Goal: Find contact information: Find contact information

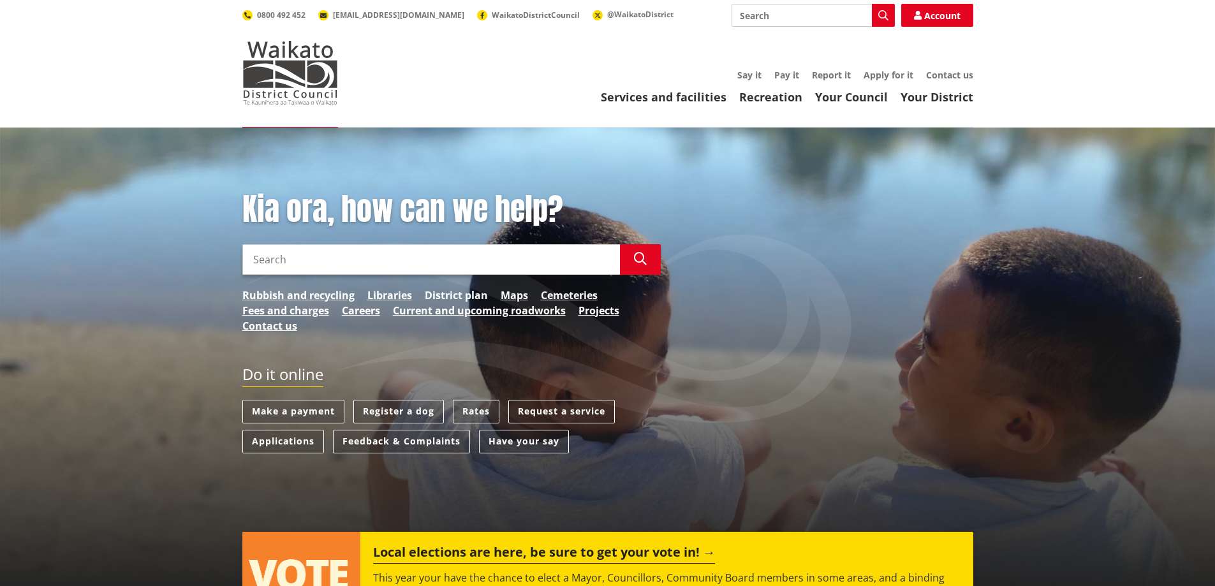
click at [456, 293] on link "District plan" at bounding box center [456, 295] width 63 height 15
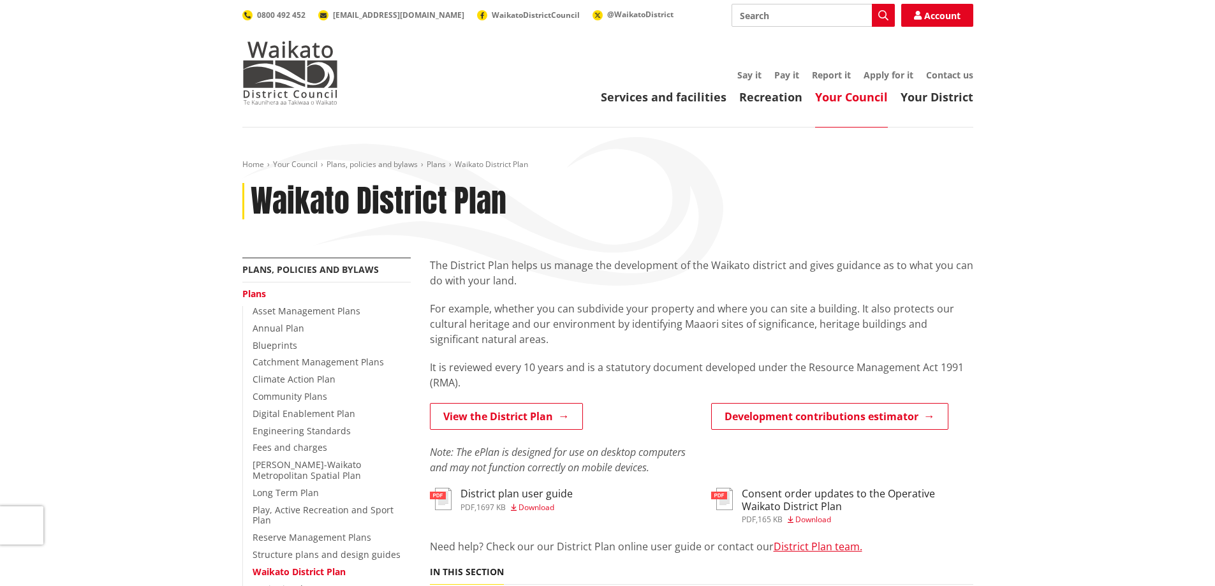
scroll to position [255, 0]
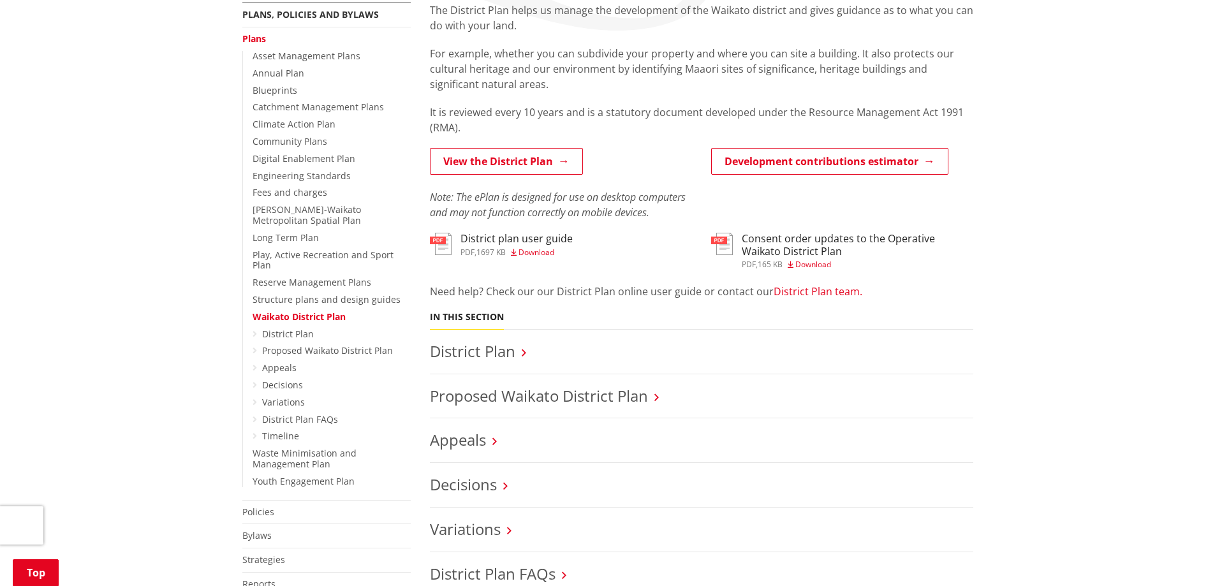
click at [825, 296] on link "District Plan team." at bounding box center [818, 292] width 89 height 14
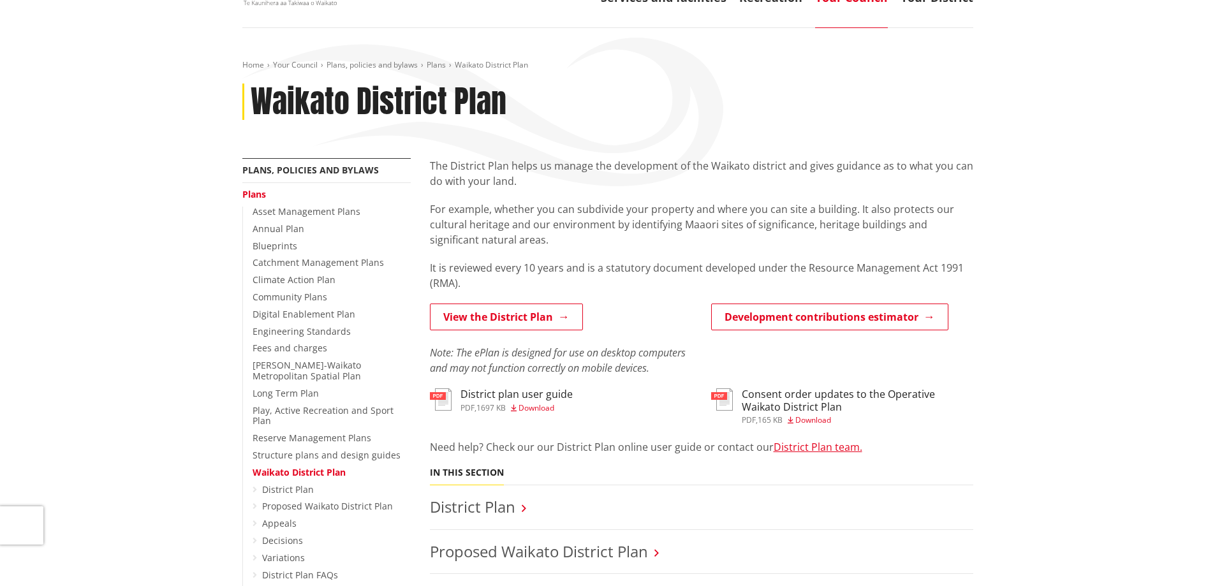
scroll to position [0, 0]
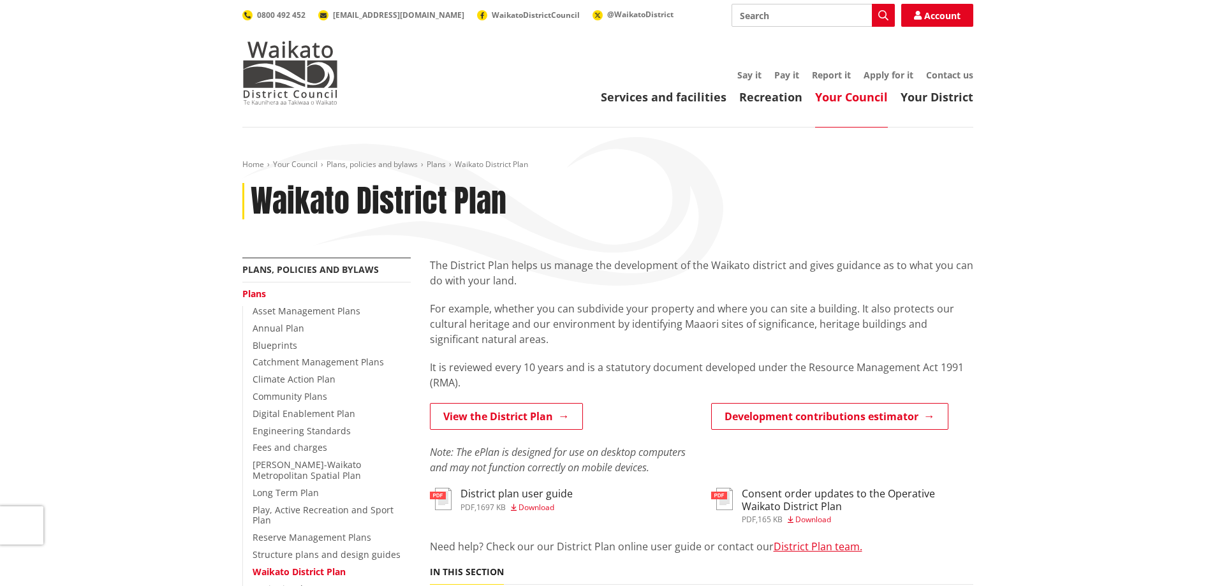
click at [815, 9] on input "Search" at bounding box center [813, 15] width 163 height 23
type input "planner"
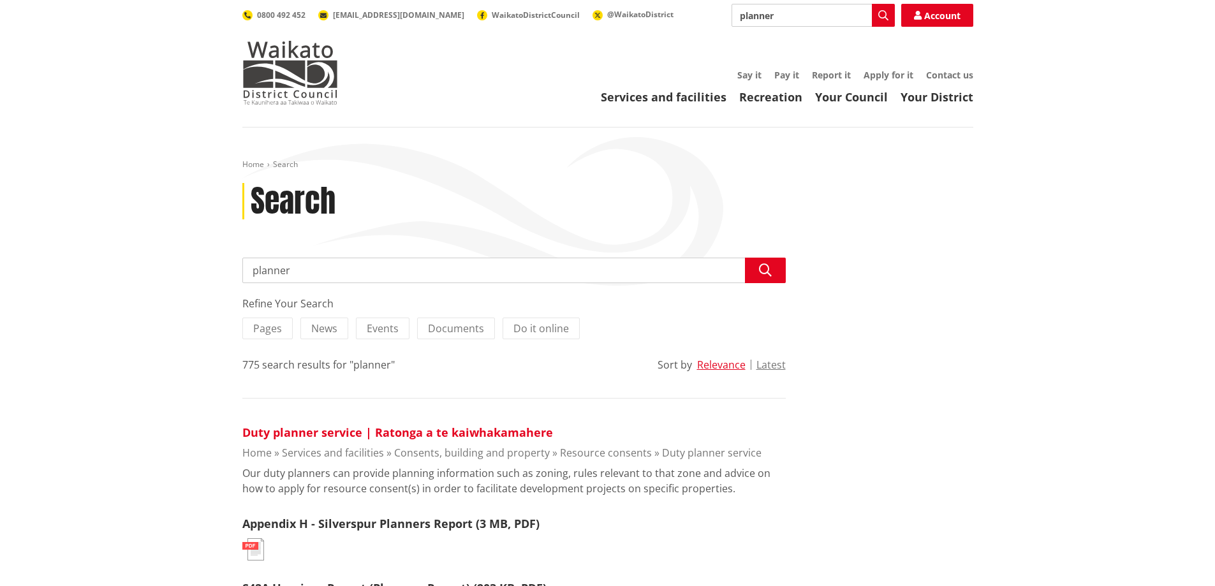
click at [320, 436] on link "Duty planner service | Ratonga a te kaiwhakamahere" at bounding box center [397, 432] width 311 height 15
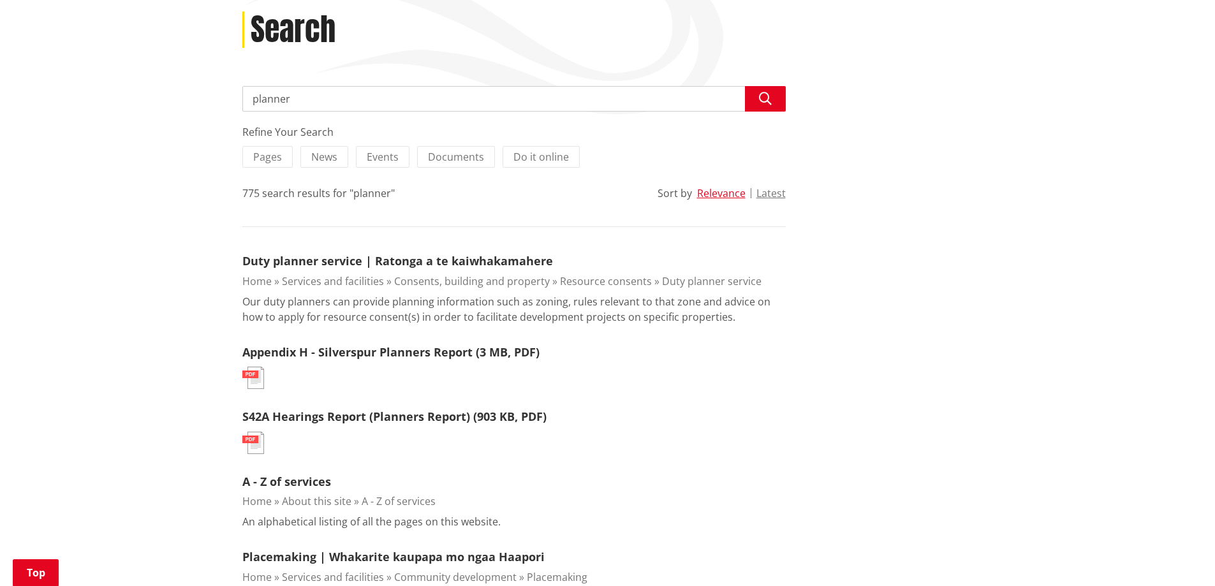
scroll to position [128, 0]
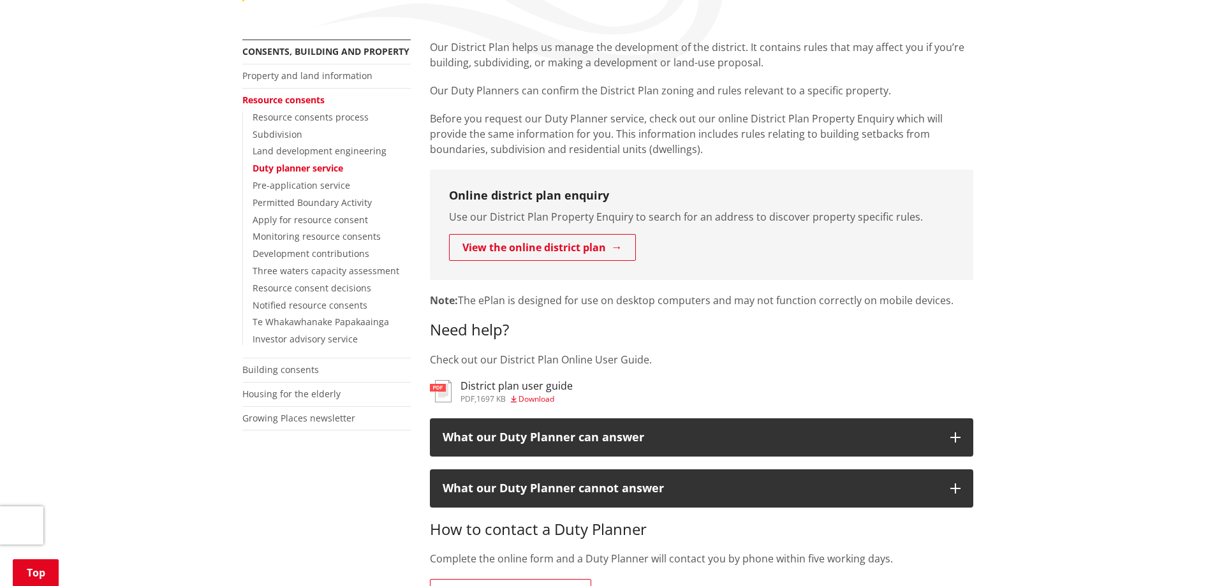
scroll to position [383, 0]
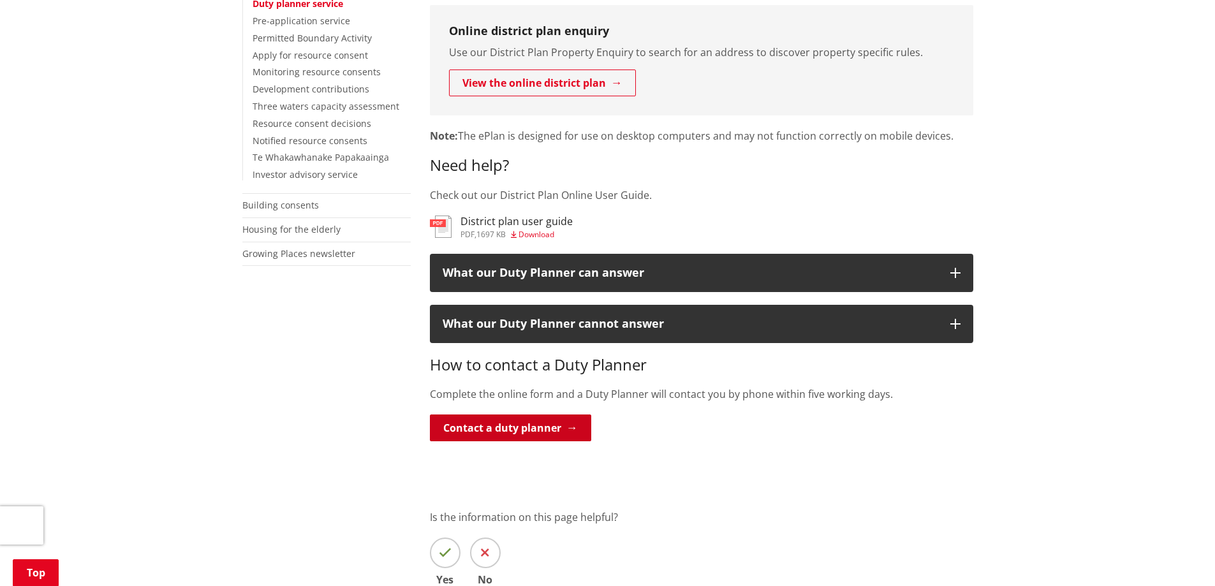
click at [499, 427] on link "Contact a duty planner" at bounding box center [510, 428] width 161 height 27
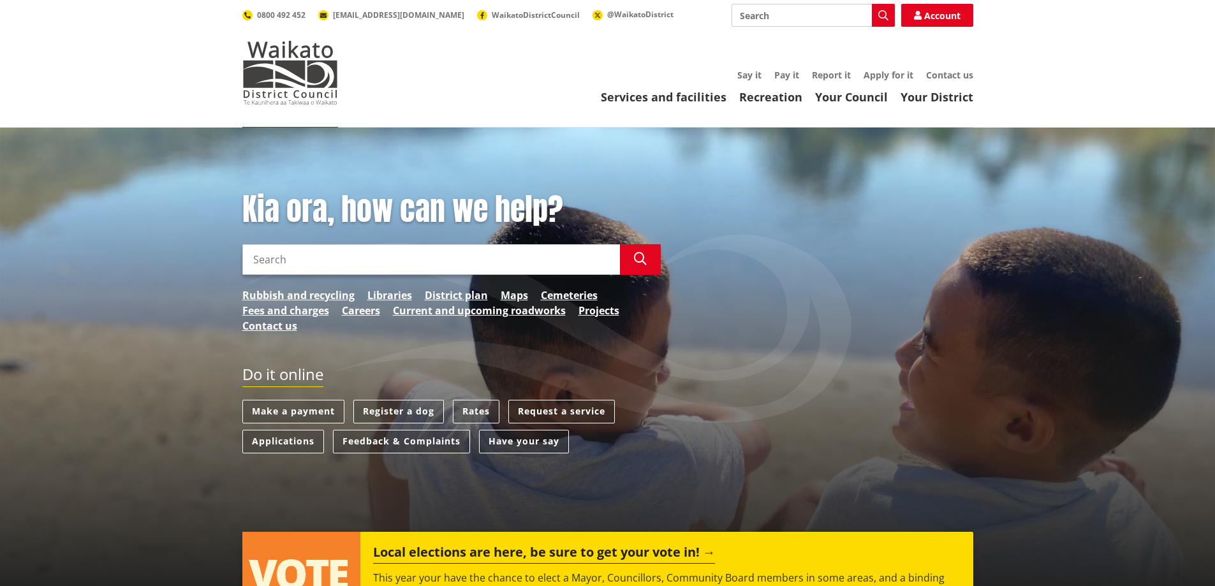
click at [467, 263] on input "Search" at bounding box center [431, 259] width 378 height 31
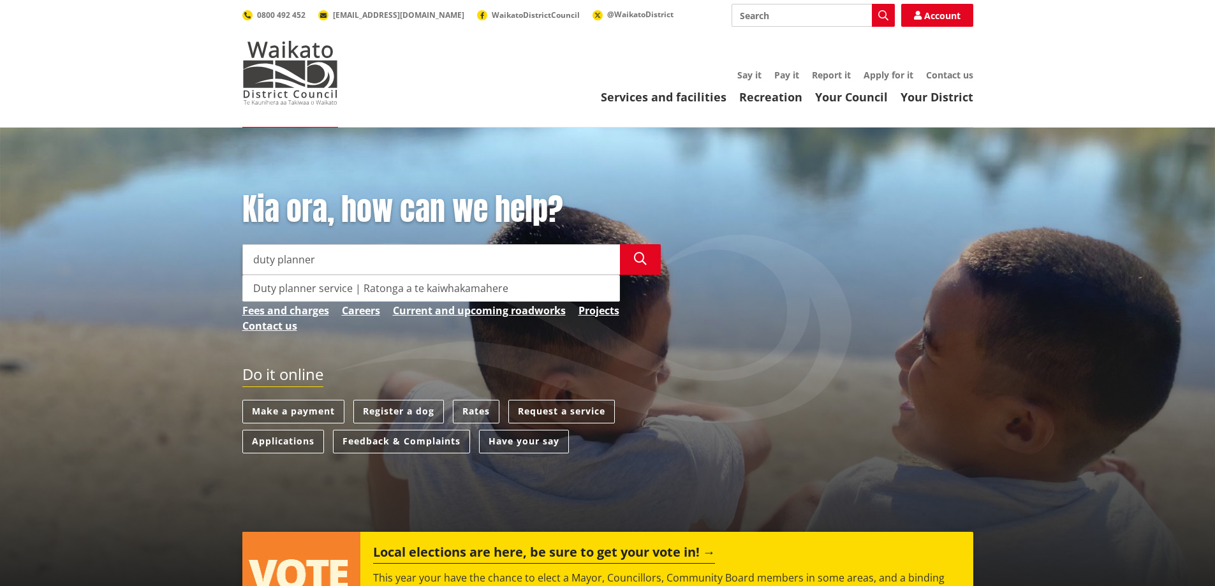
type input "duty planner"
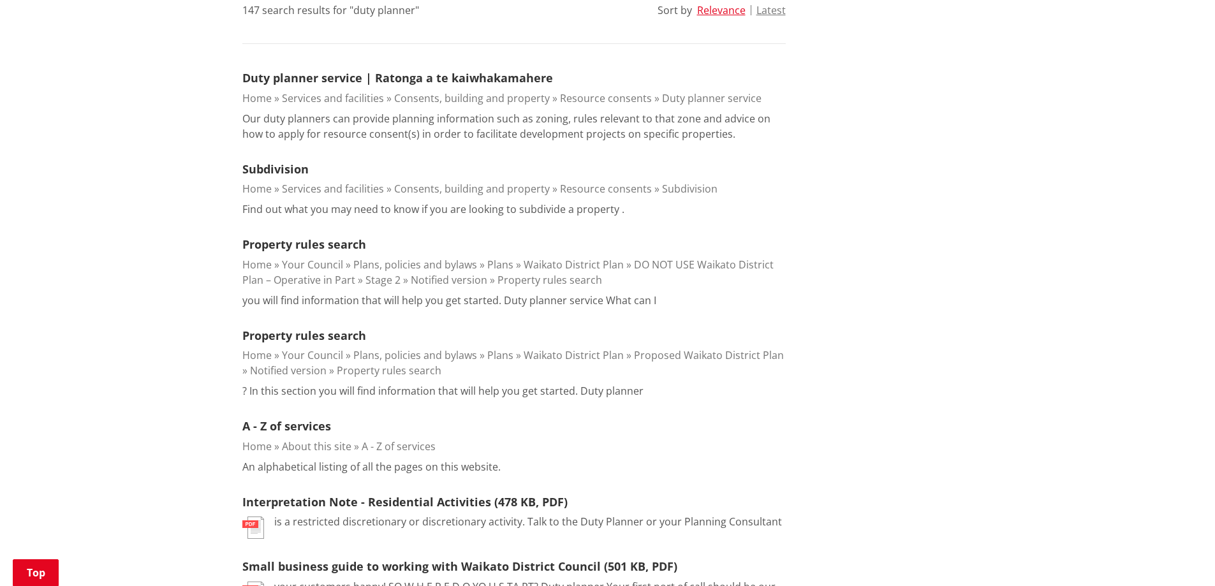
scroll to position [319, 0]
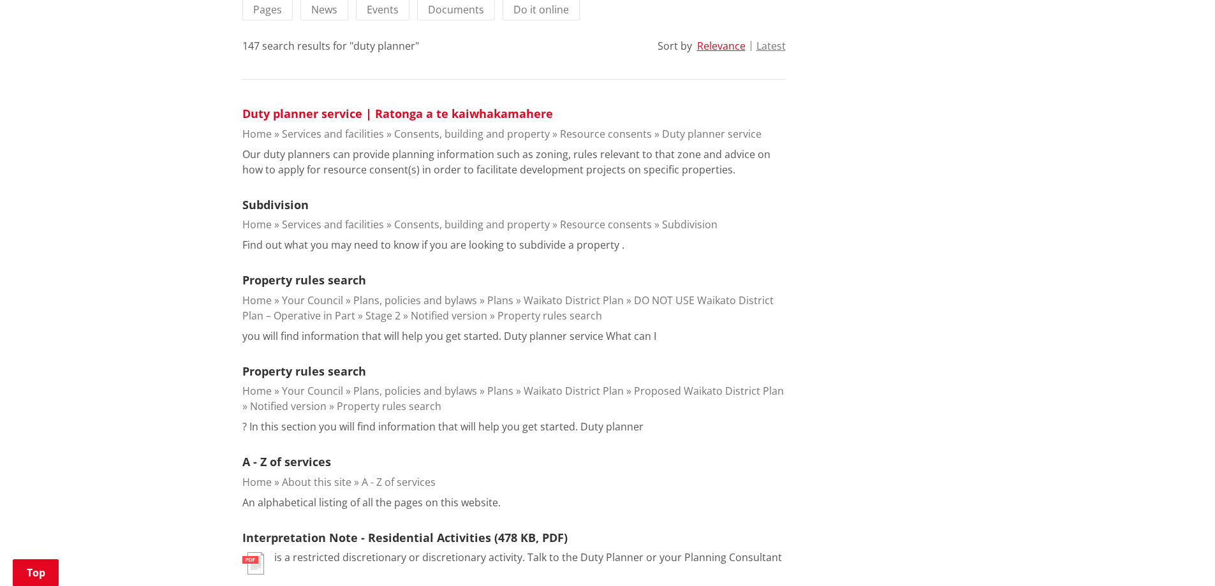
click at [482, 113] on link "Duty planner service | Ratonga a te kaiwhakamahere" at bounding box center [397, 113] width 311 height 15
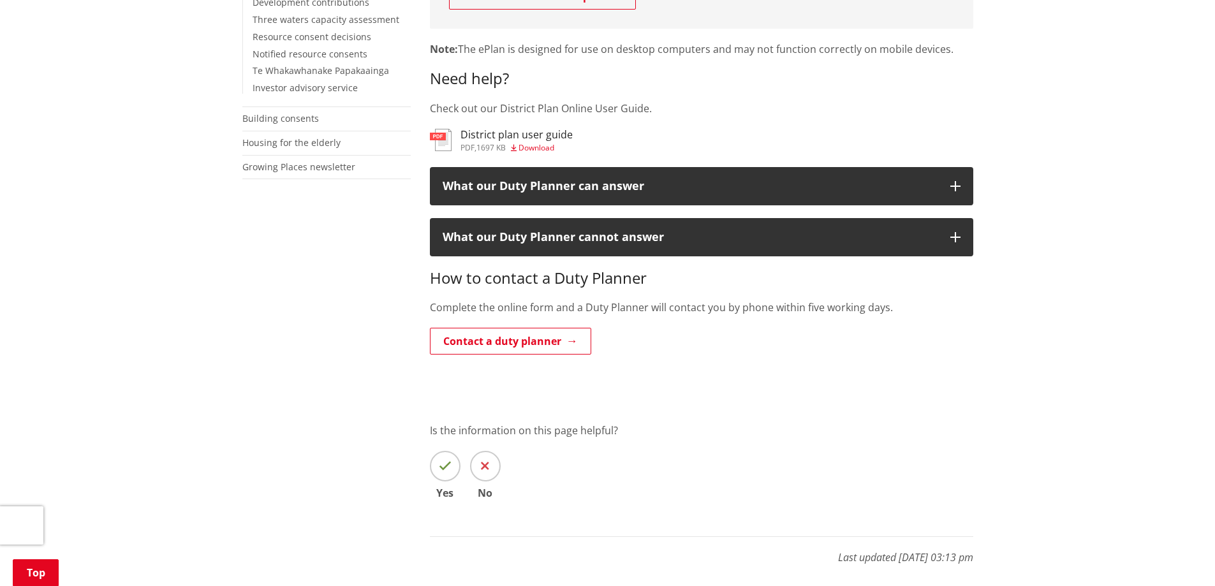
scroll to position [447, 0]
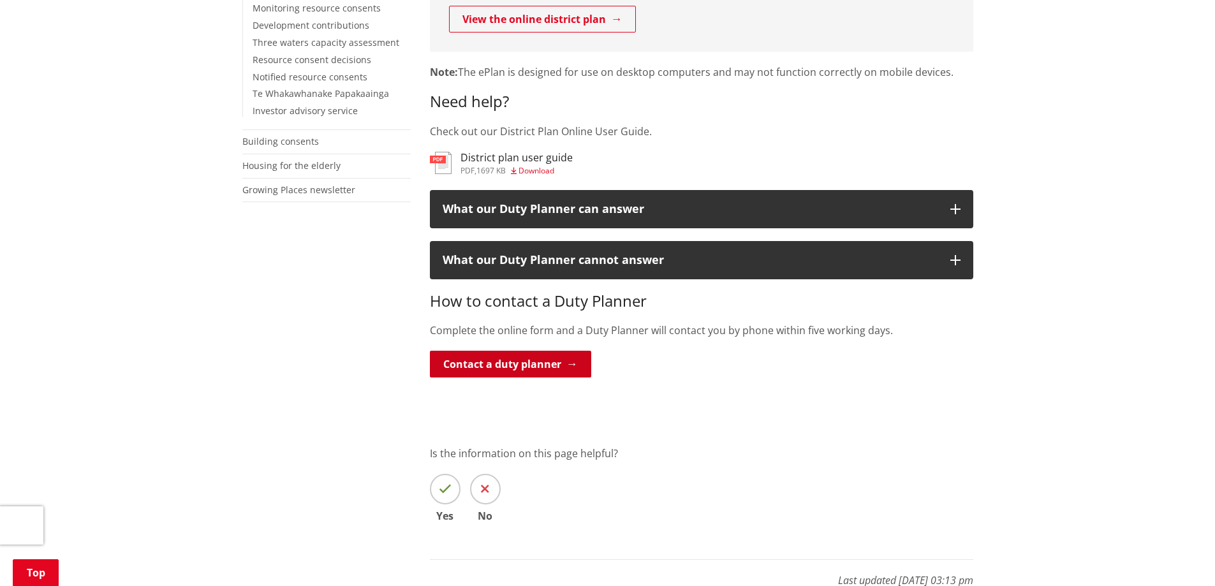
click at [519, 366] on link "Contact a duty planner" at bounding box center [510, 364] width 161 height 27
